Goal: Information Seeking & Learning: Learn about a topic

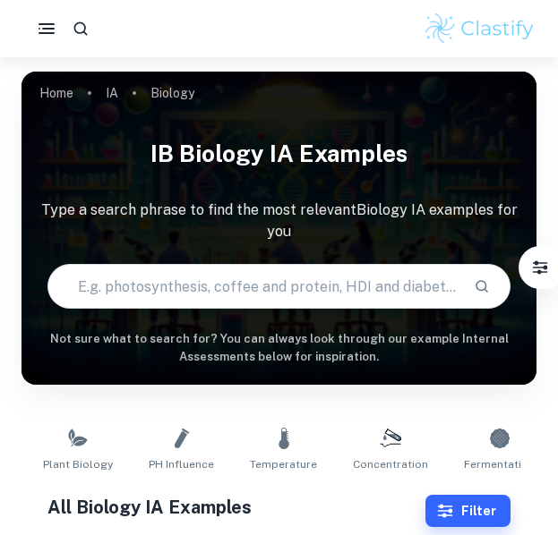
type input "Biology"
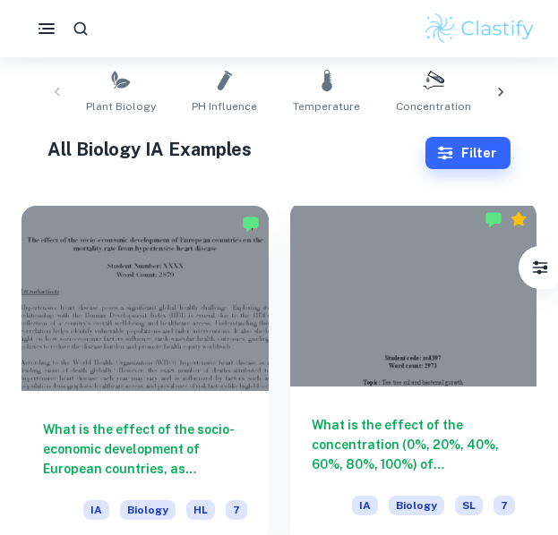
scroll to position [448, 0]
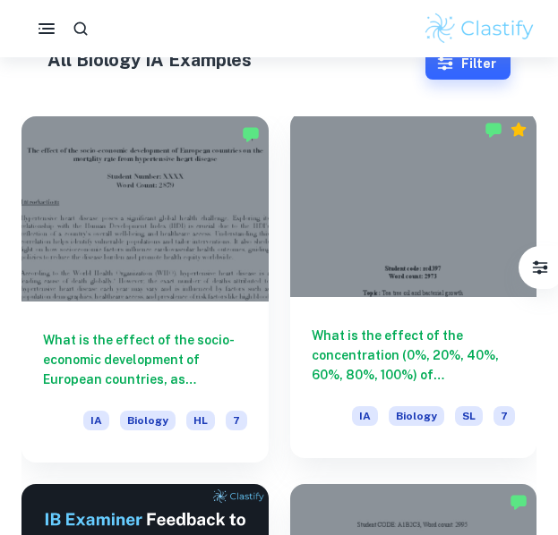
click at [424, 253] on div at bounding box center [413, 204] width 247 height 185
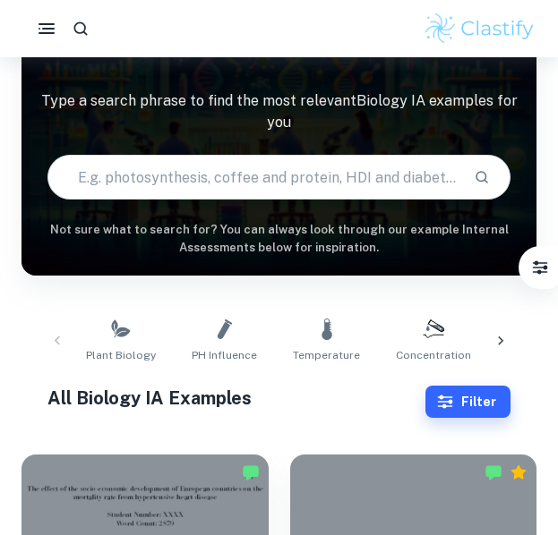
scroll to position [90, 0]
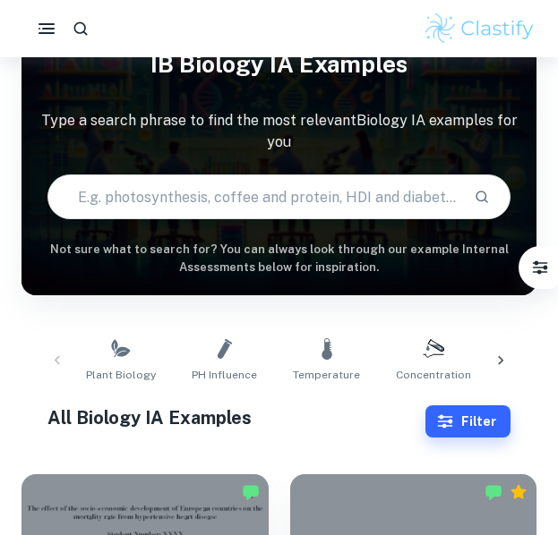
click at [57, 358] on div "Plant Biology pH Influence Temperature Concentration Fermentation Respiration B…" at bounding box center [279, 360] width 486 height 59
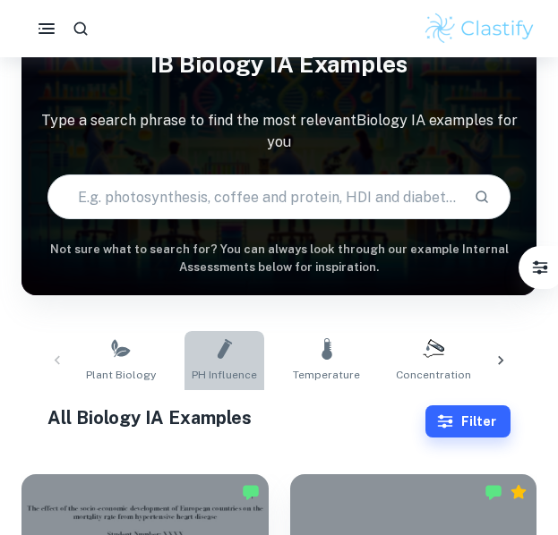
click at [207, 352] on link "pH Influence" at bounding box center [224, 360] width 80 height 59
type input "pH Influence"
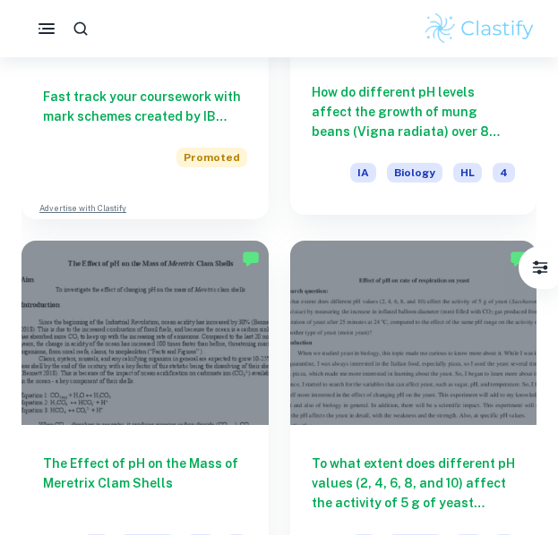
scroll to position [1612, 0]
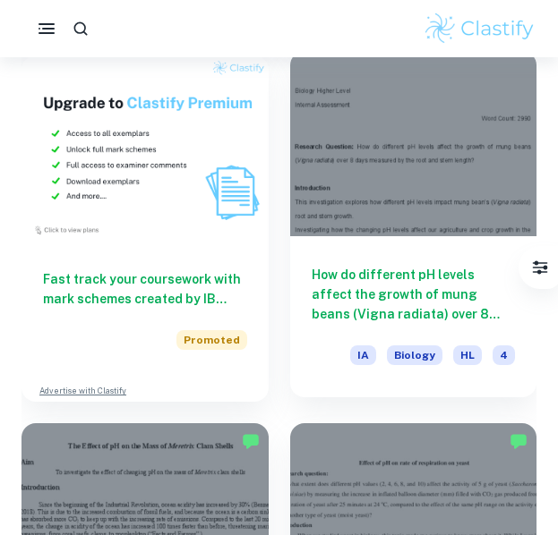
click at [374, 176] on div at bounding box center [413, 143] width 247 height 185
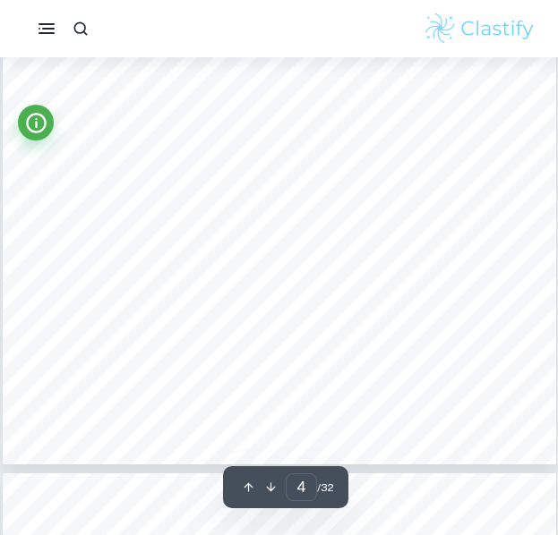
scroll to position [2686, 0]
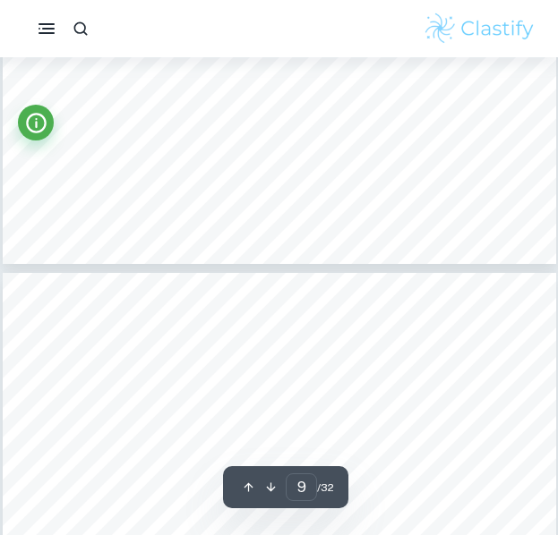
type input "10"
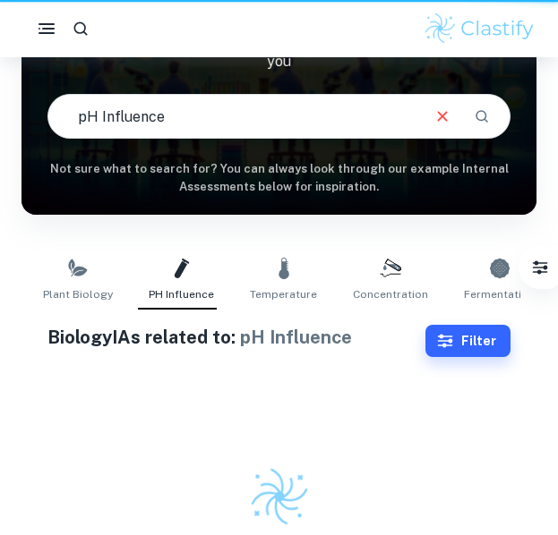
scroll to position [170, 0]
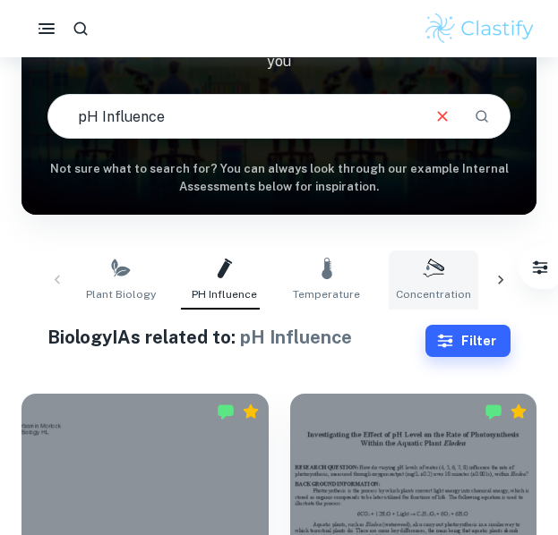
click at [442, 272] on link "Concentration" at bounding box center [434, 280] width 90 height 59
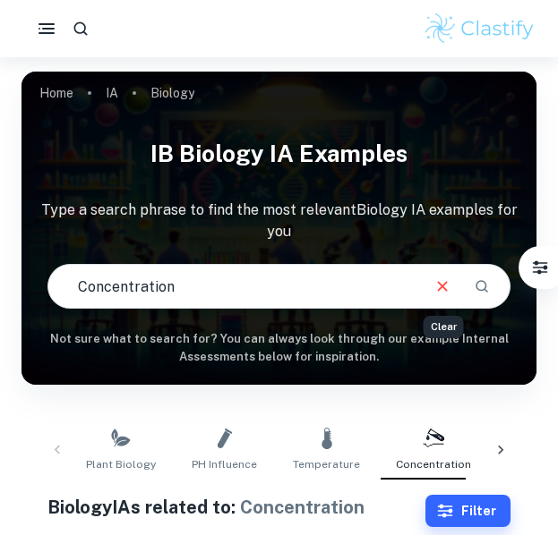
scroll to position [170, 0]
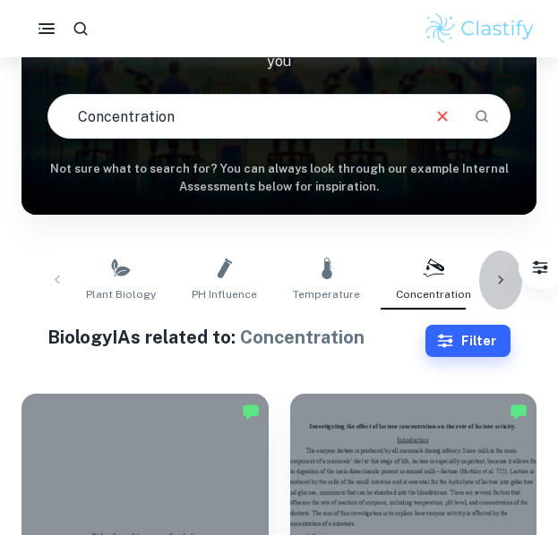
click at [499, 276] on icon at bounding box center [500, 280] width 5 height 9
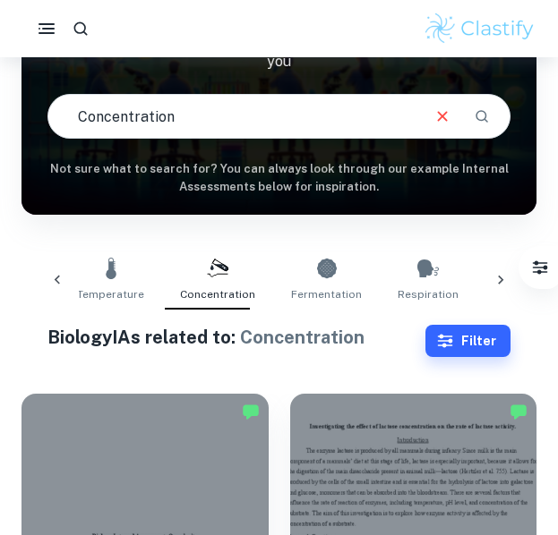
scroll to position [0, 322]
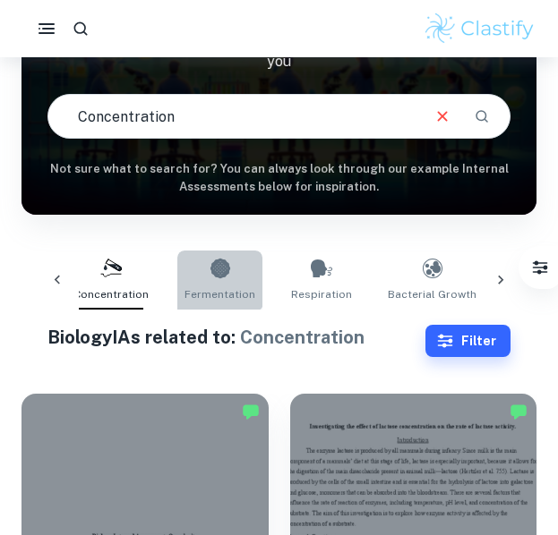
click at [210, 267] on icon at bounding box center [220, 269] width 20 height 20
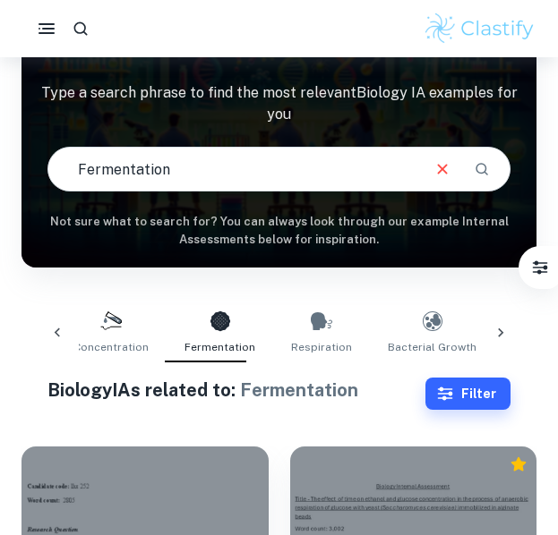
scroll to position [81, 0]
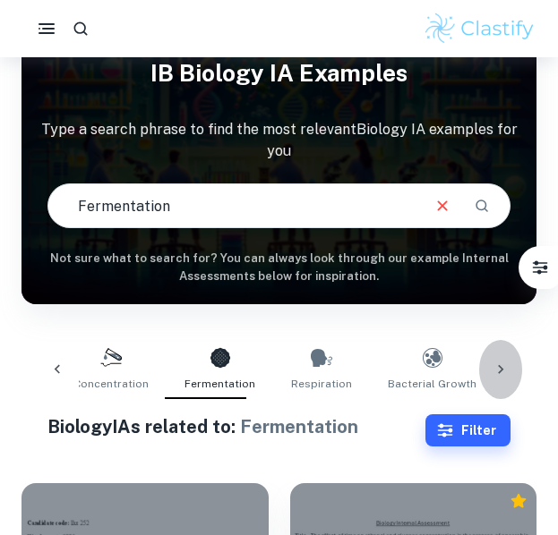
click at [496, 368] on icon at bounding box center [501, 370] width 18 height 18
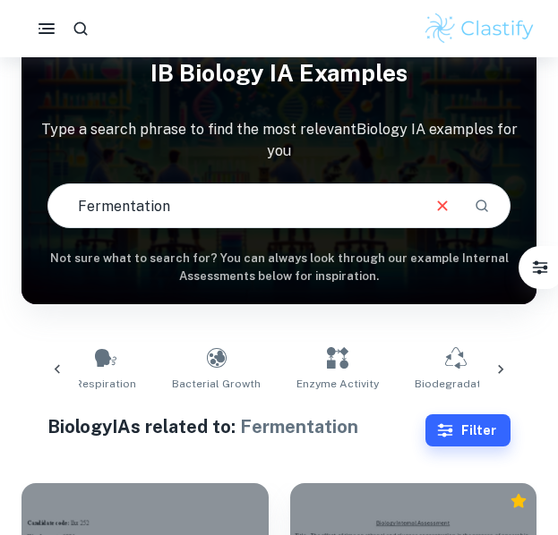
scroll to position [0, 645]
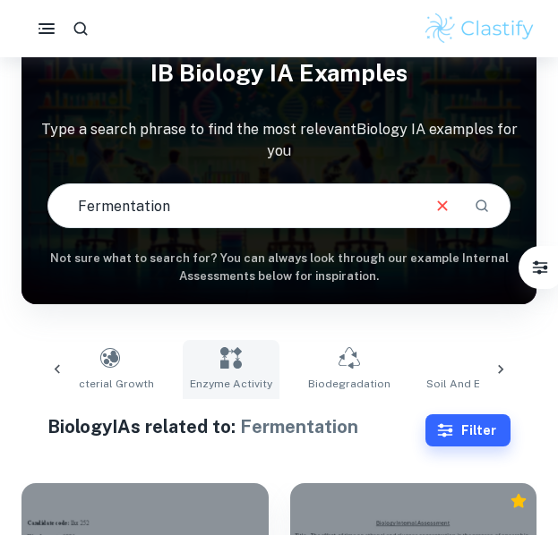
click at [213, 372] on link "Enzyme Activity" at bounding box center [231, 369] width 97 height 59
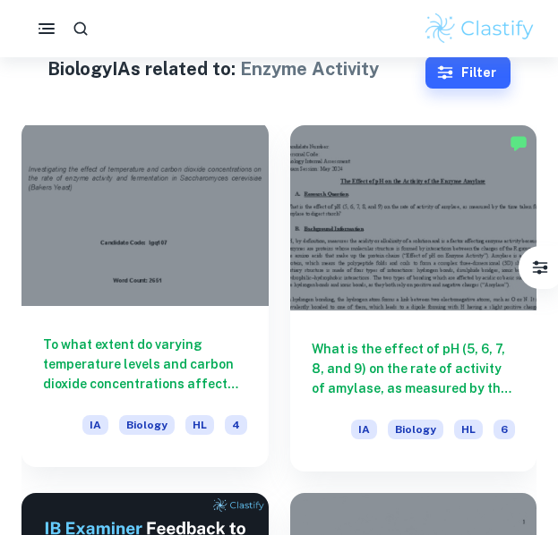
scroll to position [81, 0]
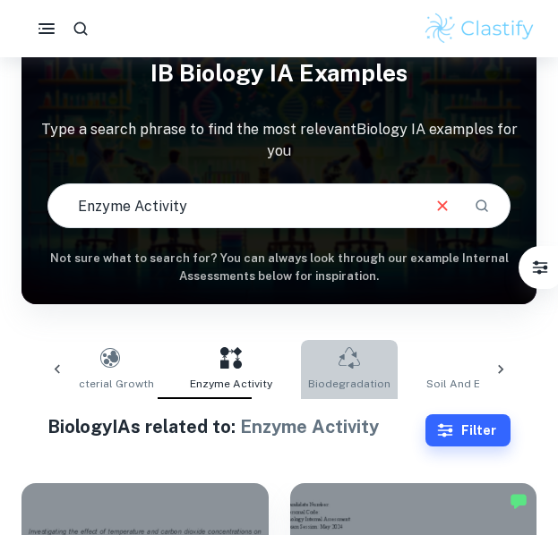
click at [333, 357] on link "Biodegradation" at bounding box center [349, 369] width 97 height 59
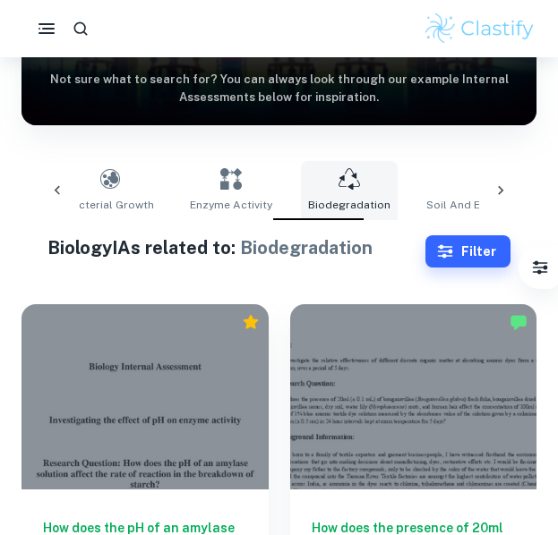
scroll to position [170, 0]
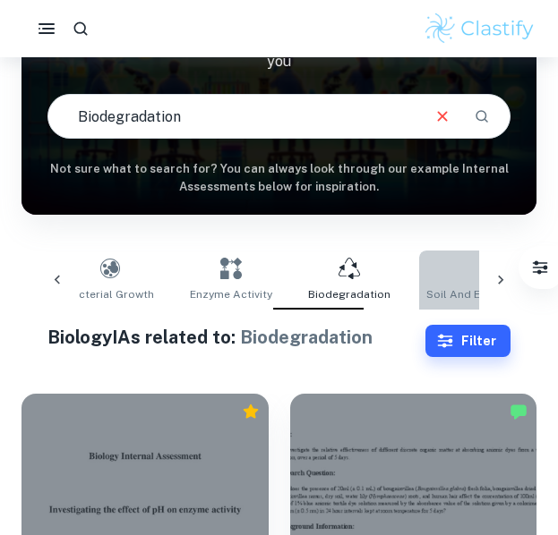
click at [439, 278] on link "Soil and Environmental Conditions" at bounding box center [517, 280] width 197 height 59
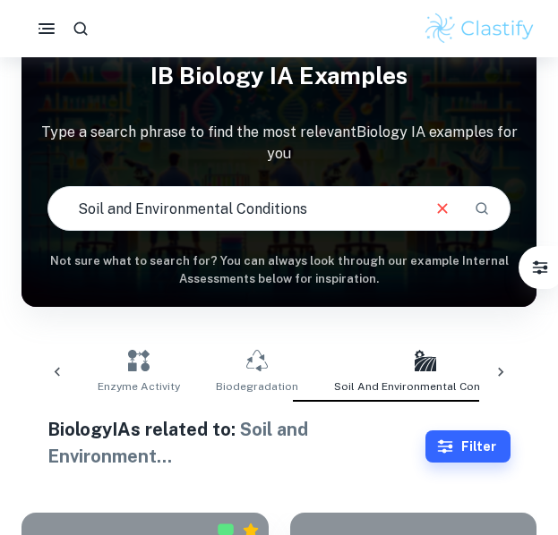
scroll to position [90, 0]
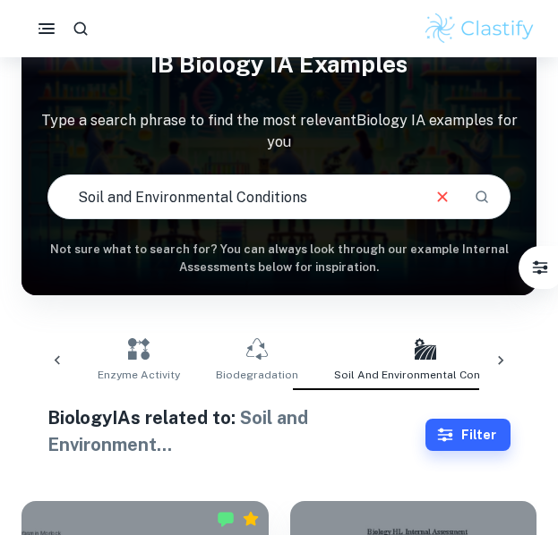
click at [510, 349] on div at bounding box center [500, 360] width 43 height 59
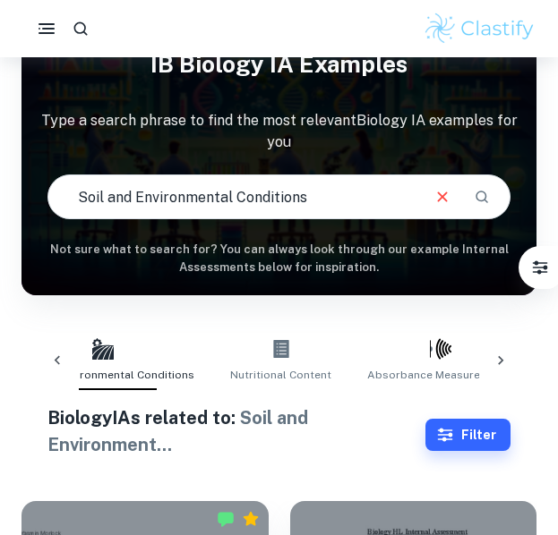
scroll to position [179, 0]
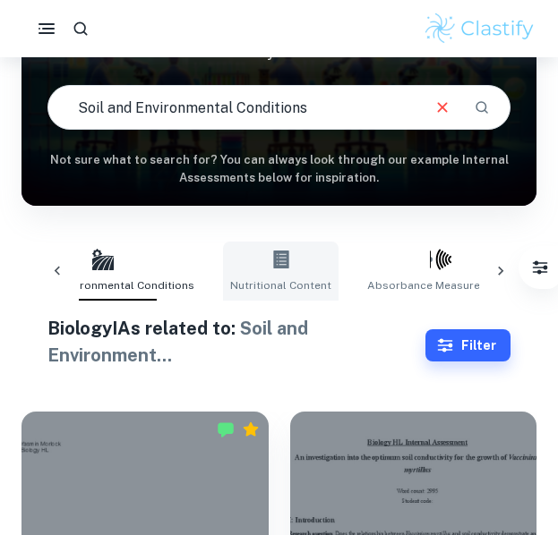
click at [257, 271] on link "Nutritional Content" at bounding box center [281, 271] width 116 height 59
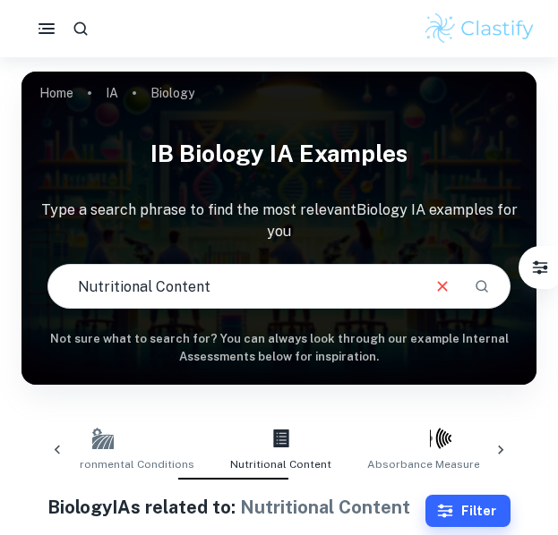
scroll to position [179, 0]
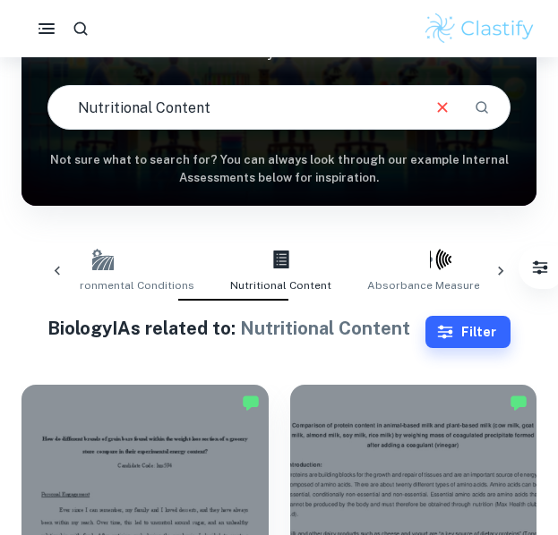
click at [503, 267] on icon at bounding box center [501, 271] width 18 height 18
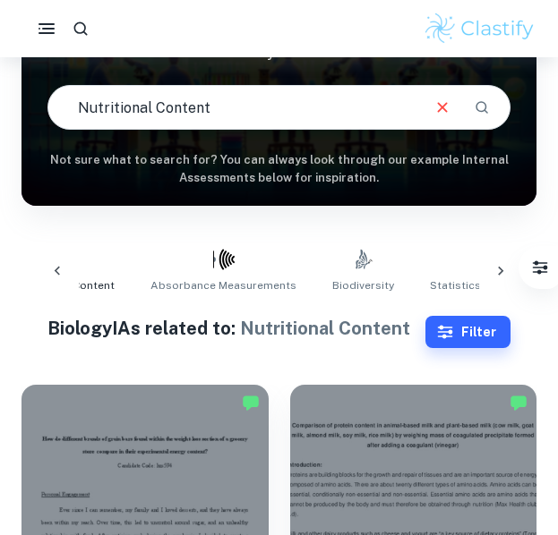
scroll to position [0, 1382]
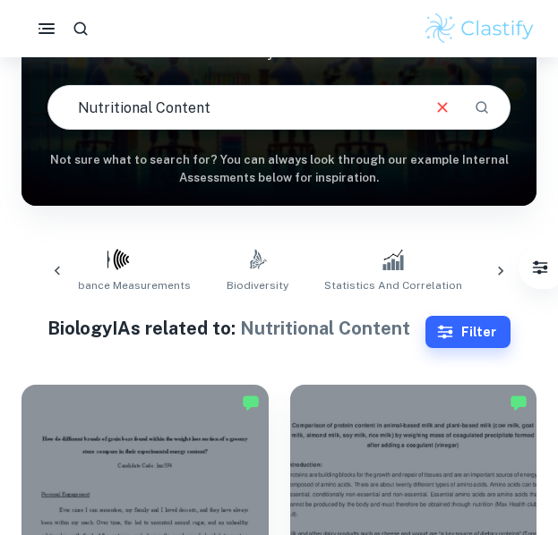
click at [501, 276] on icon at bounding box center [501, 271] width 18 height 18
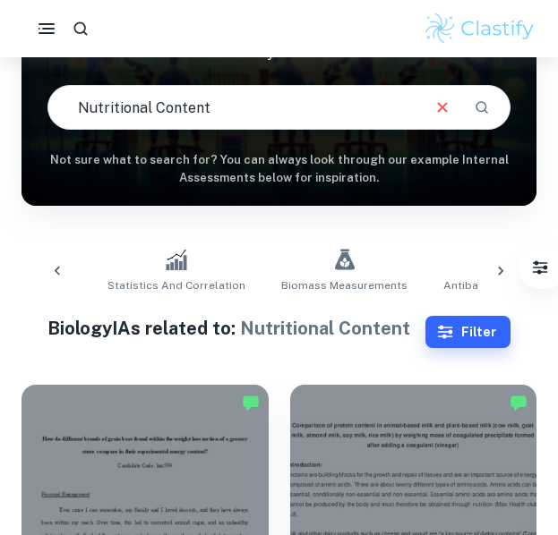
scroll to position [0, 1704]
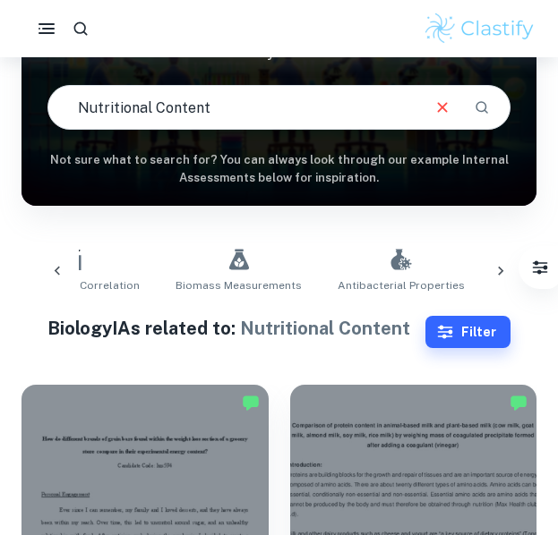
click at [504, 268] on icon at bounding box center [501, 271] width 18 height 18
click at [45, 268] on div at bounding box center [57, 271] width 43 height 59
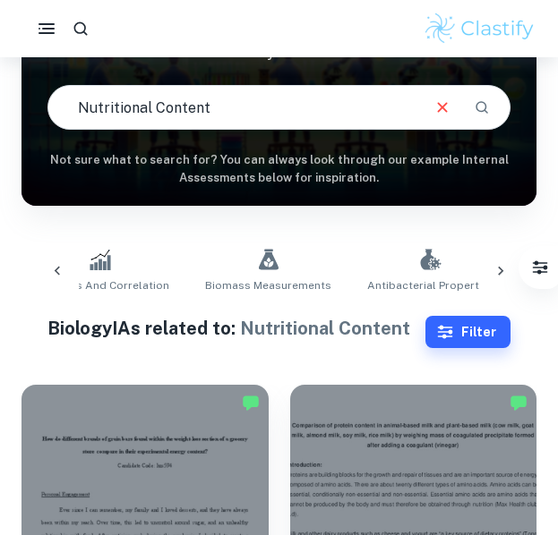
click at [45, 268] on div at bounding box center [57, 271] width 43 height 59
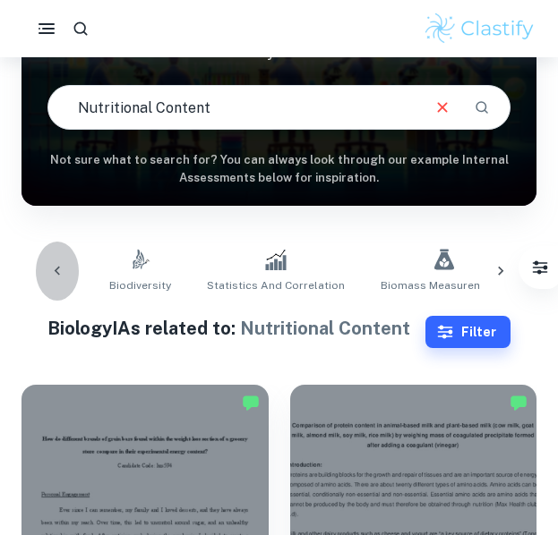
click at [45, 268] on div at bounding box center [57, 271] width 43 height 59
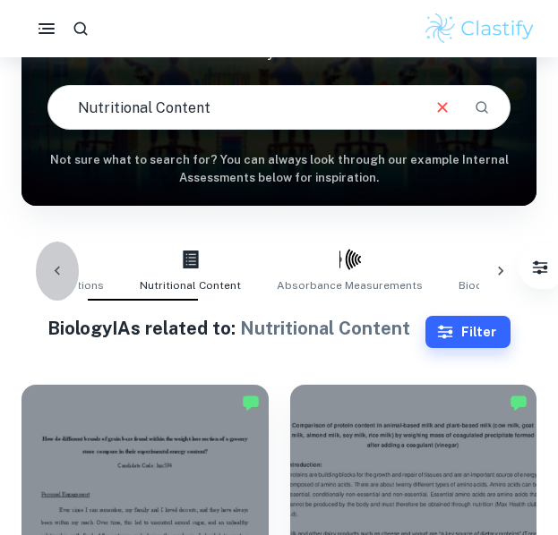
click at [45, 268] on div at bounding box center [57, 271] width 43 height 59
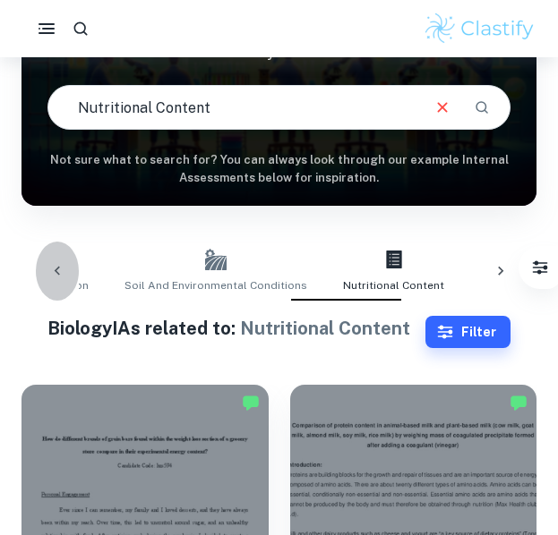
click at [45, 268] on div at bounding box center [57, 271] width 43 height 59
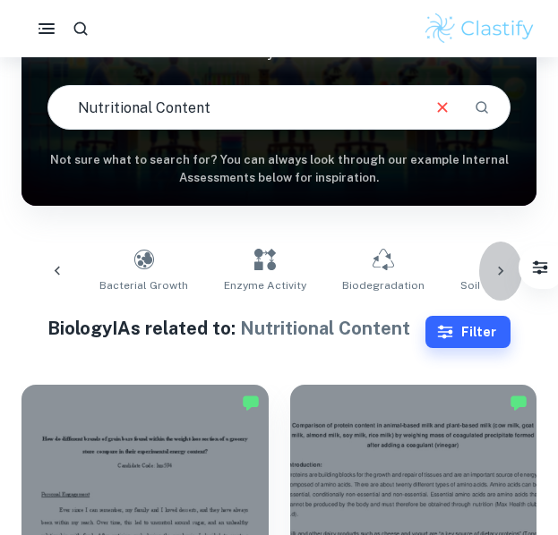
click at [509, 276] on icon at bounding box center [501, 271] width 18 height 18
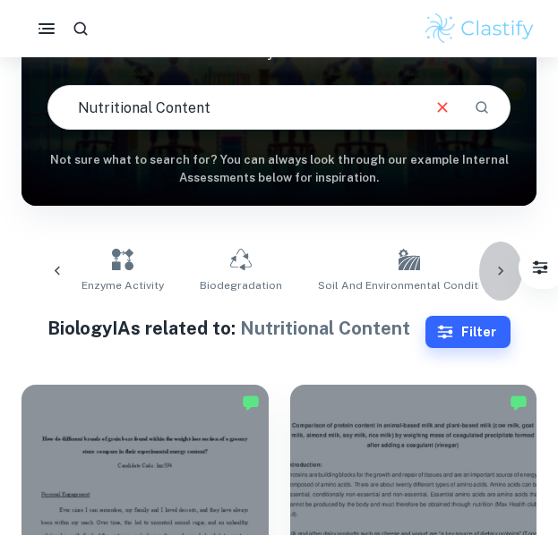
click at [509, 276] on icon at bounding box center [501, 271] width 18 height 18
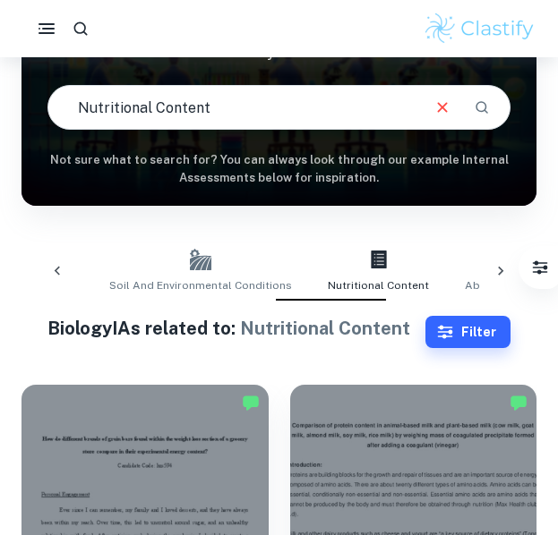
click at [509, 276] on icon at bounding box center [501, 271] width 18 height 18
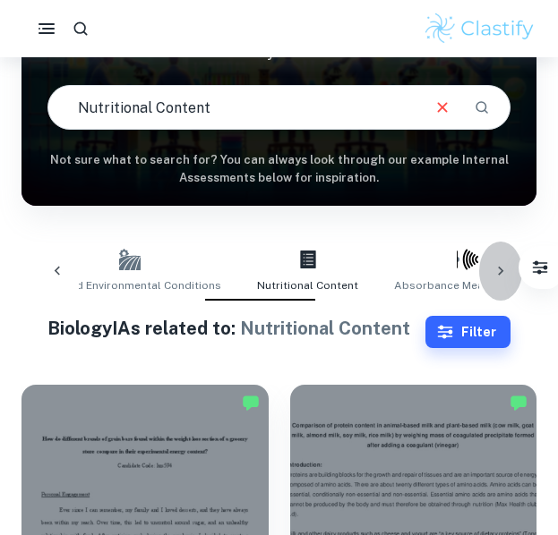
click at [509, 276] on icon at bounding box center [501, 271] width 18 height 18
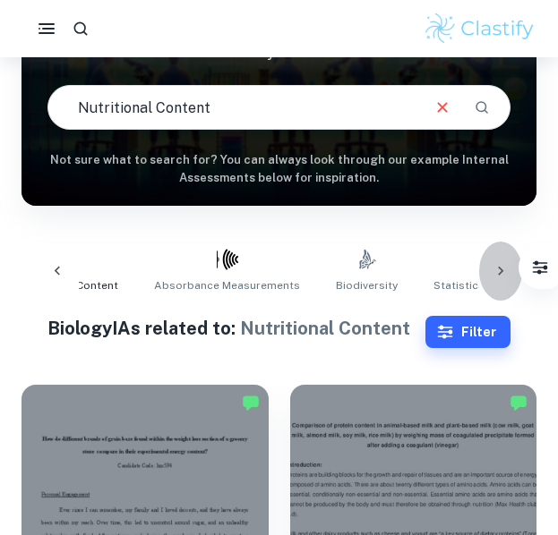
click at [509, 276] on icon at bounding box center [501, 271] width 18 height 18
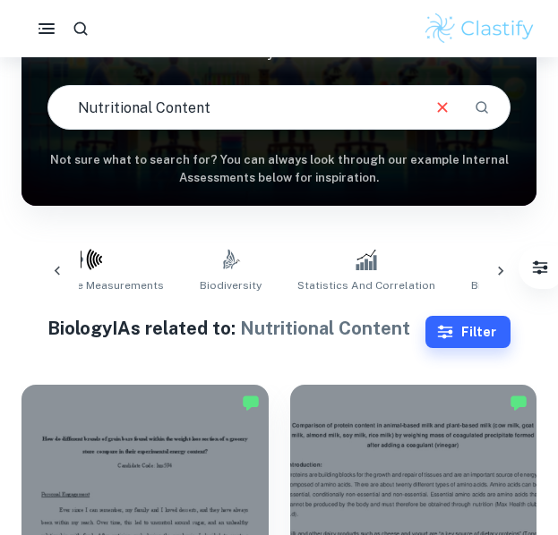
click at [509, 276] on icon at bounding box center [501, 271] width 18 height 18
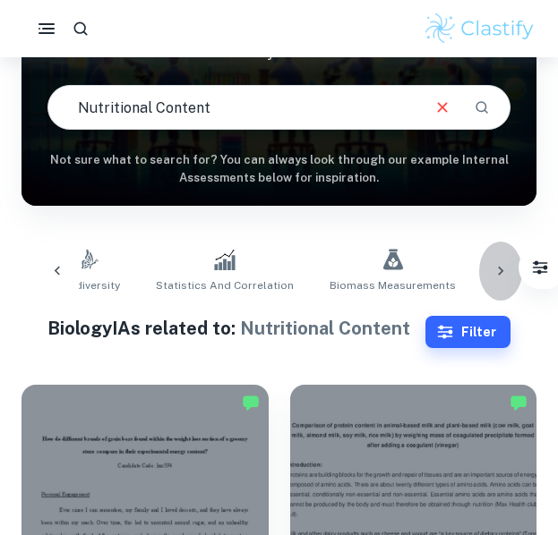
click at [509, 276] on icon at bounding box center [501, 271] width 18 height 18
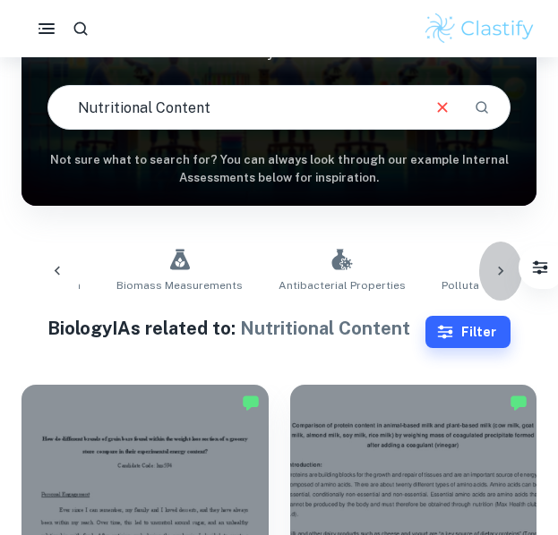
click at [509, 276] on icon at bounding box center [501, 271] width 18 height 18
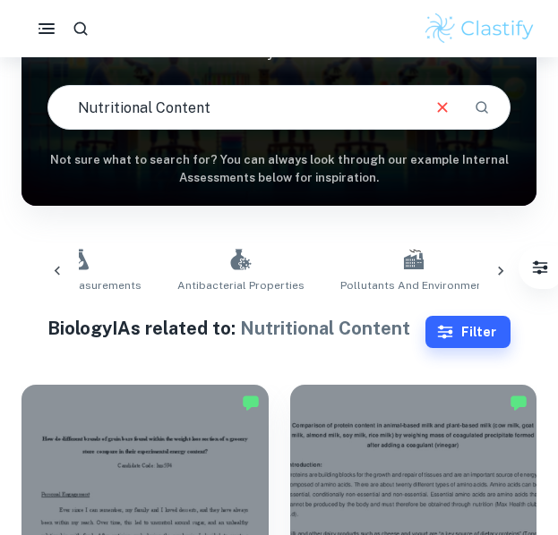
click at [505, 278] on div "Plant Biology pH Influence Temperature Concentration Fermentation Respiration B…" at bounding box center [279, 271] width 486 height 59
click at [516, 277] on link "Genetics" at bounding box center [546, 271] width 61 height 59
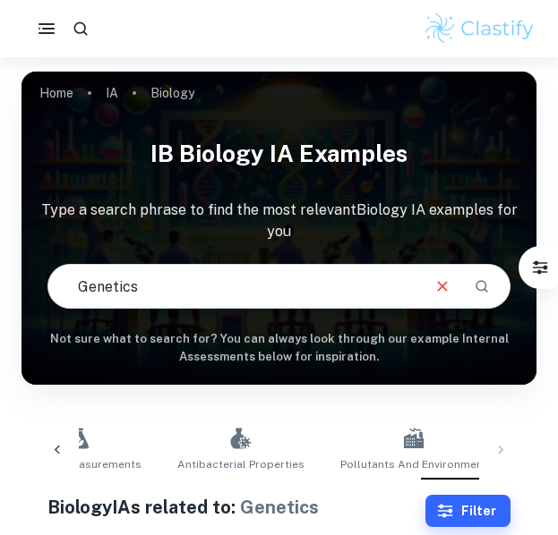
scroll to position [179, 0]
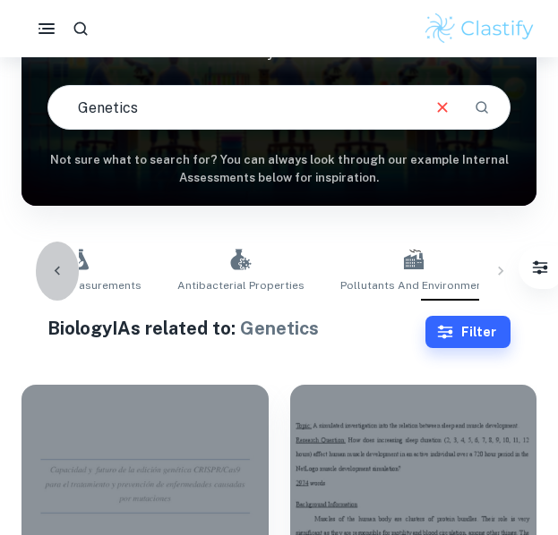
click at [51, 277] on icon at bounding box center [57, 271] width 18 height 18
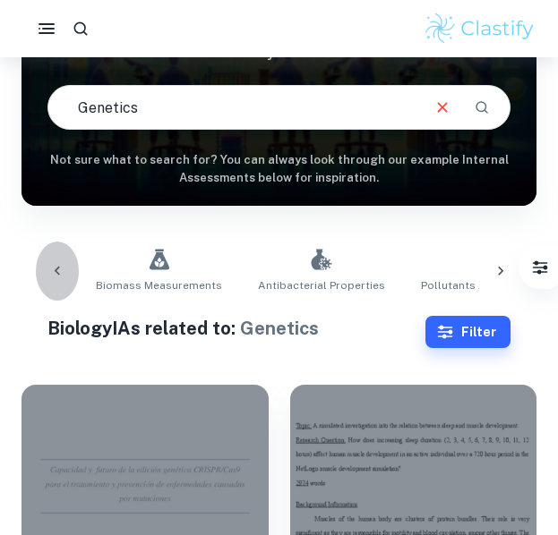
click at [51, 277] on icon at bounding box center [57, 271] width 18 height 18
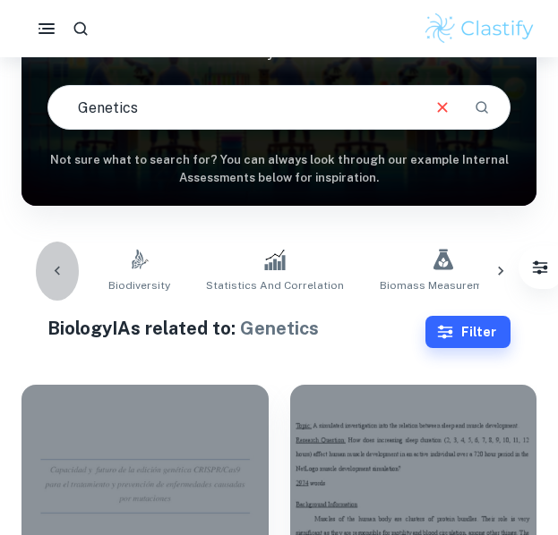
click at [51, 277] on icon at bounding box center [57, 271] width 18 height 18
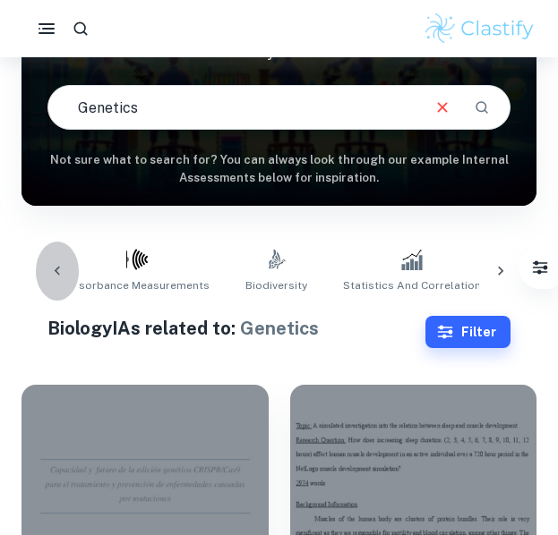
click at [51, 277] on icon at bounding box center [57, 271] width 18 height 18
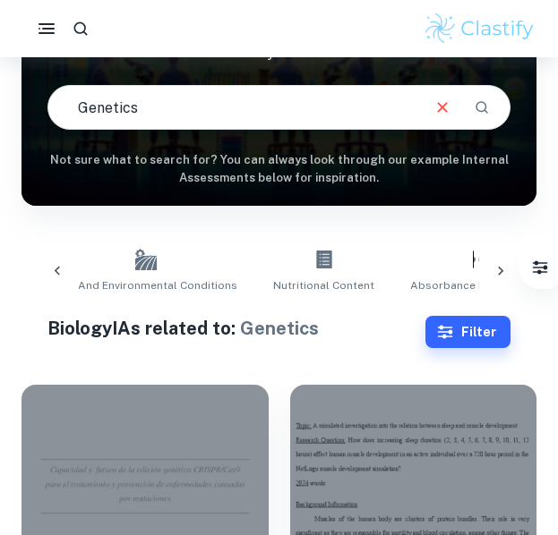
click at [51, 277] on icon at bounding box center [57, 271] width 18 height 18
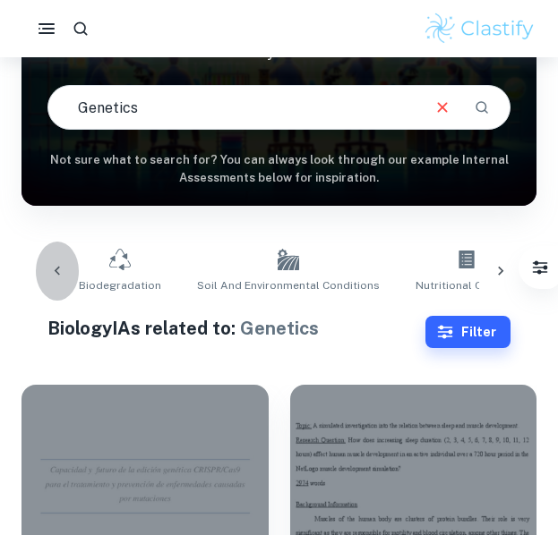
click at [51, 277] on icon at bounding box center [57, 271] width 18 height 18
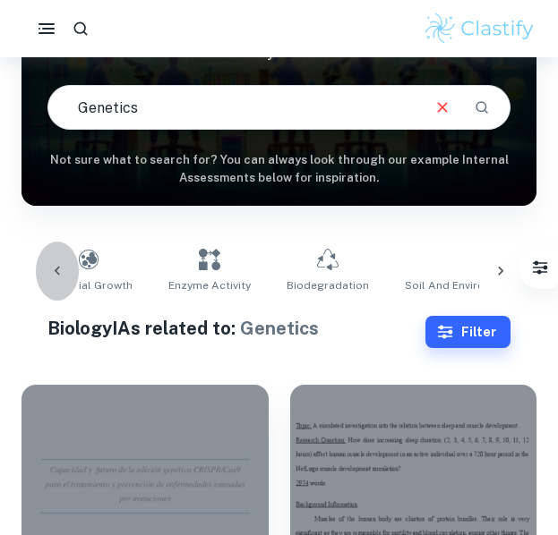
click at [51, 277] on icon at bounding box center [57, 271] width 18 height 18
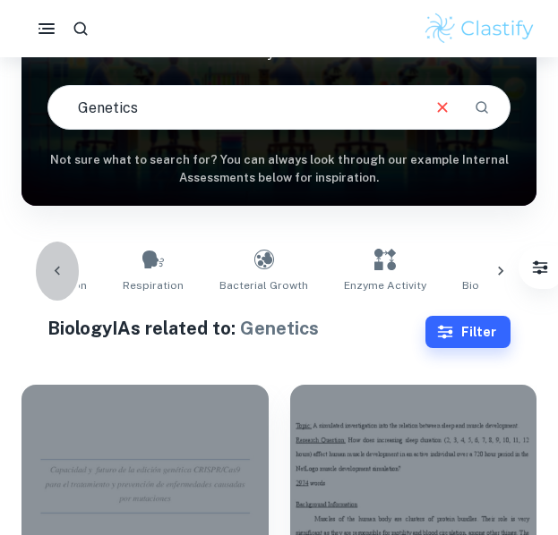
click at [51, 277] on icon at bounding box center [57, 271] width 18 height 18
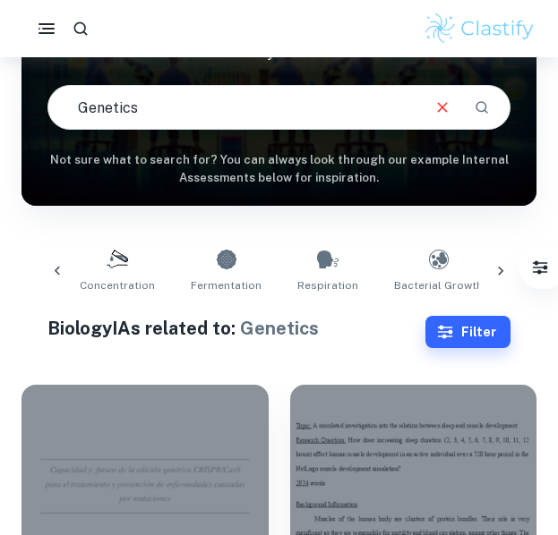
click at [51, 277] on icon at bounding box center [57, 271] width 18 height 18
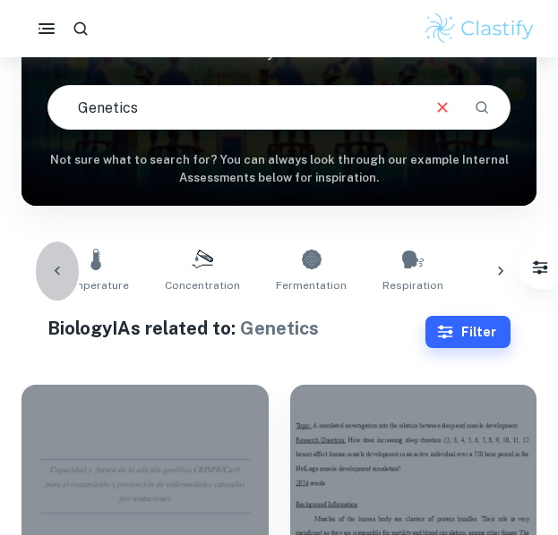
scroll to position [0, 153]
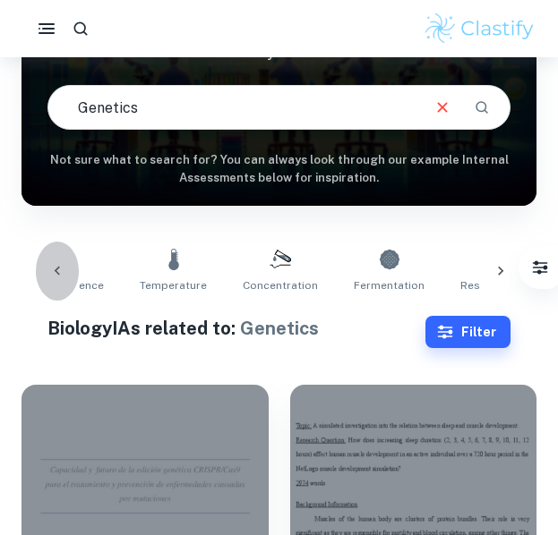
click at [51, 277] on icon at bounding box center [57, 271] width 18 height 18
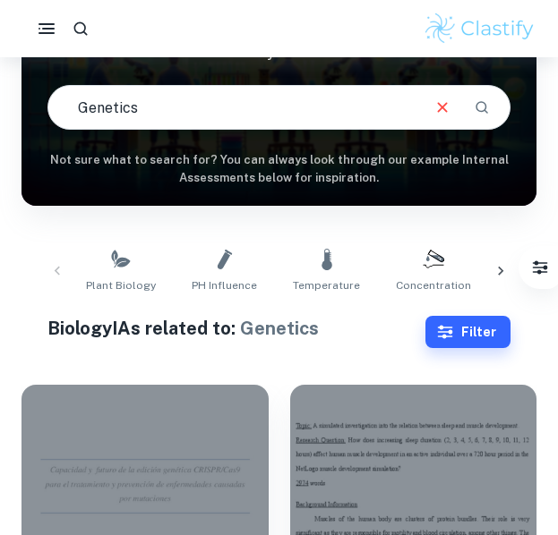
click at [51, 277] on div "Plant Biology pH Influence Temperature Concentration Fermentation Respiration B…" at bounding box center [279, 271] width 486 height 59
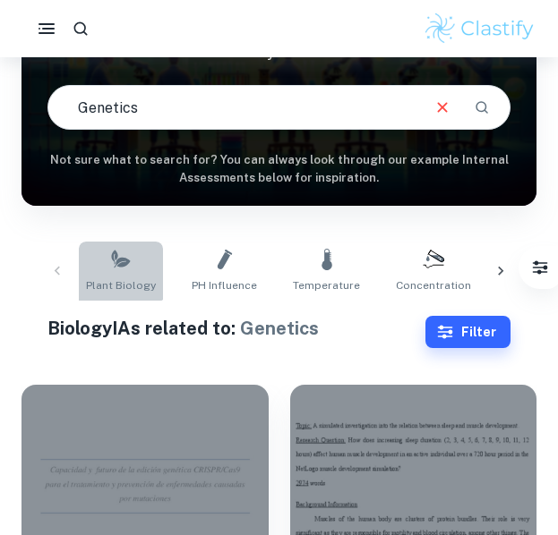
click at [118, 263] on icon at bounding box center [120, 259] width 21 height 21
type input "Plant Biology"
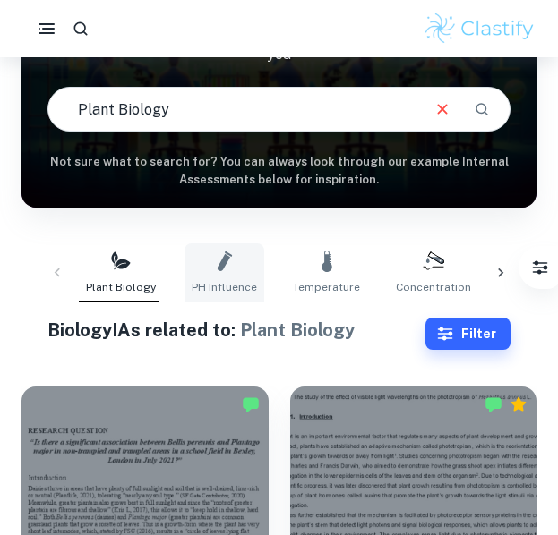
scroll to position [179, 0]
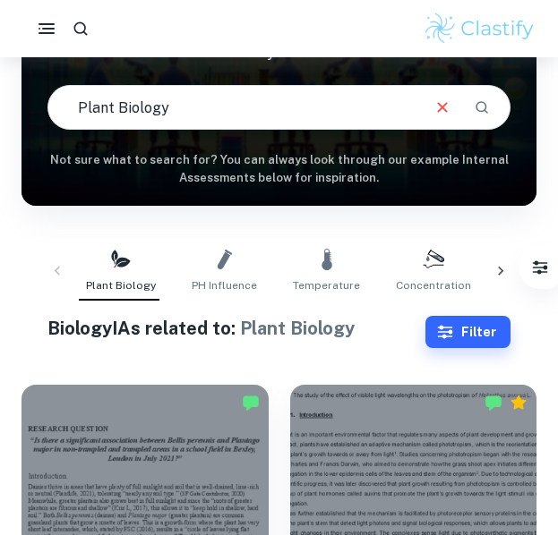
click at [58, 279] on div "Plant Biology pH Influence Temperature Concentration Fermentation Respiration B…" at bounding box center [279, 271] width 486 height 59
click at [489, 272] on div at bounding box center [500, 271] width 43 height 59
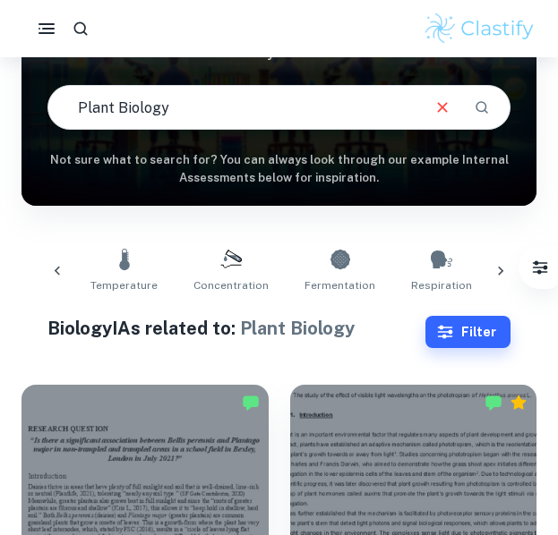
scroll to position [0, 322]
